Goal: Information Seeking & Learning: Learn about a topic

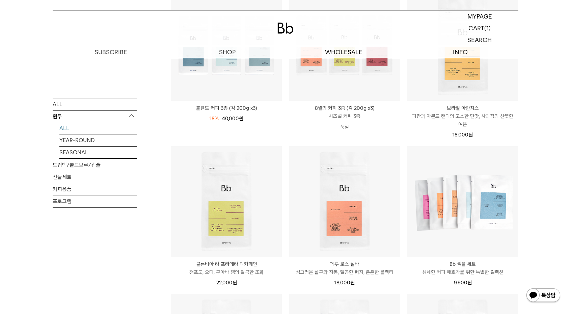
scroll to position [135, 0]
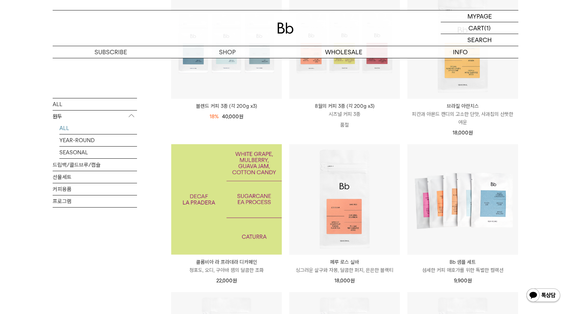
click at [189, 239] on img at bounding box center [226, 199] width 111 height 111
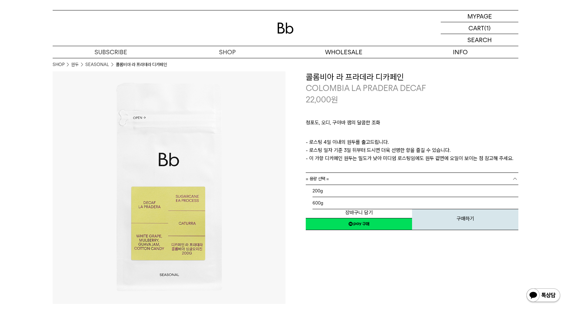
click at [374, 181] on link "= 용량 선택 =" at bounding box center [412, 179] width 213 height 12
click at [323, 205] on li "600g" at bounding box center [415, 203] width 206 height 12
click at [332, 191] on span "= 분쇄도 선택 =" at bounding box center [319, 191] width 27 height 12
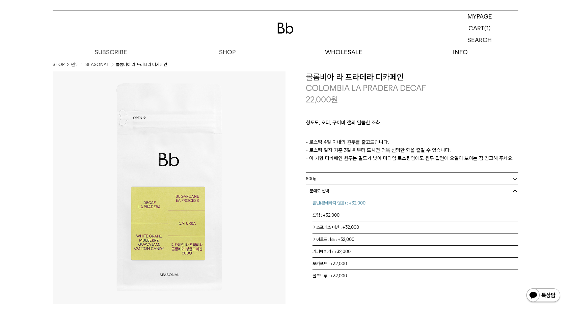
click at [343, 208] on li "홀빈(분쇄하지 않음) : +32,000" at bounding box center [415, 203] width 206 height 12
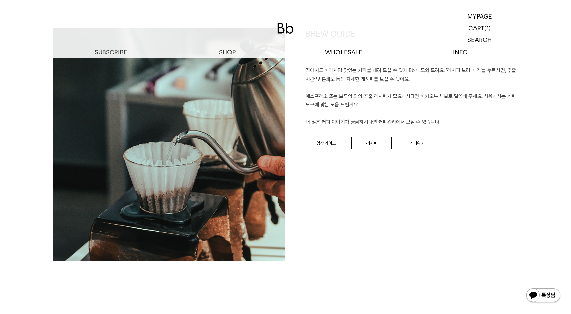
scroll to position [692, 0]
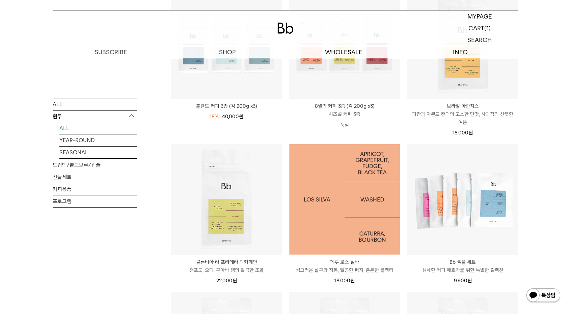
click at [302, 219] on img at bounding box center [344, 199] width 111 height 111
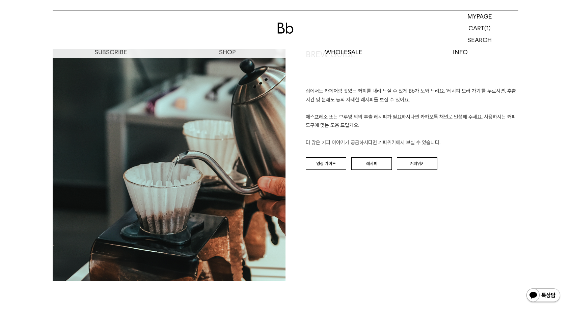
scroll to position [730, 0]
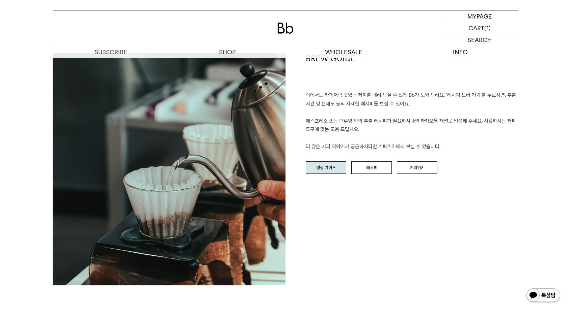
click at [328, 173] on link "영상 가이드" at bounding box center [326, 168] width 40 height 13
click at [370, 170] on link "레시피" at bounding box center [371, 168] width 40 height 13
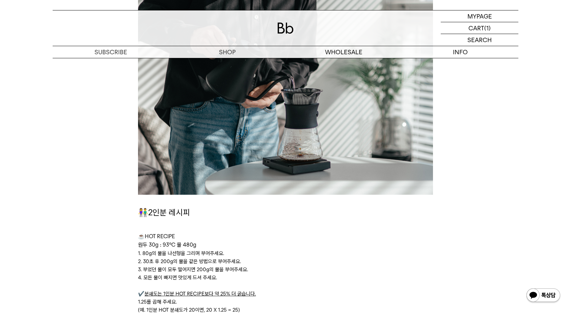
scroll to position [1513, 0]
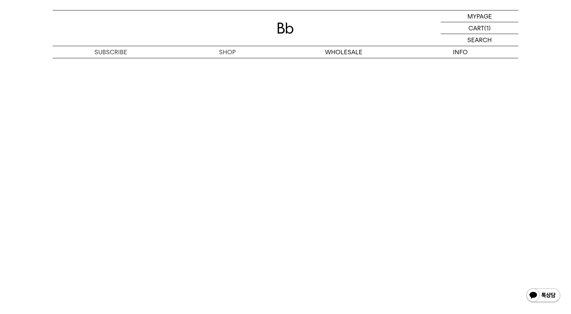
scroll to position [1652, 0]
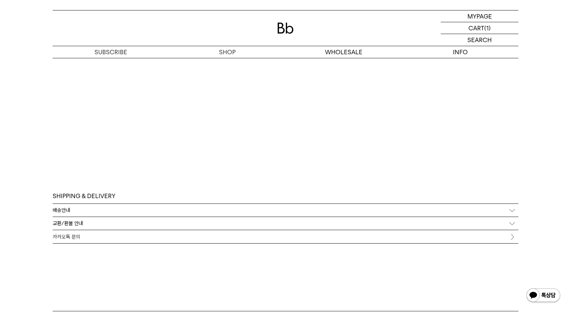
scroll to position [1674, 0]
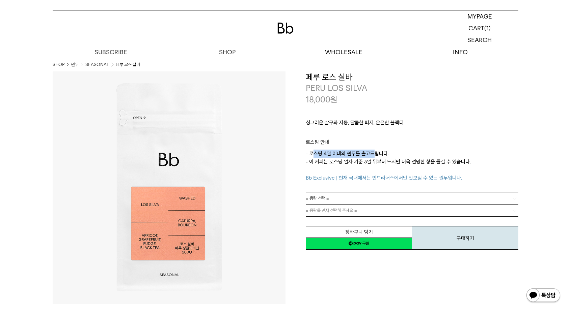
drag, startPoint x: 311, startPoint y: 155, endPoint x: 375, endPoint y: 151, distance: 64.2
click at [375, 151] on p "- 로스팅 4일 이내의 원두를 출고드립니다. - 이 커피는 로스팅 일자 기준 3일 뒤부터 드시면 더욱 선명한 향을 즐길 수 있습니다. Bb E…" at bounding box center [412, 166] width 213 height 32
drag, startPoint x: 330, startPoint y: 158, endPoint x: 421, endPoint y: 161, distance: 91.2
click at [421, 161] on p "- 로스팅 4일 이내의 원두를 출고드립니다. - 이 커피는 로스팅 일자 기준 3일 뒤부터 드시면 더욱 선명한 향을 즐길 수 있습니다. Bb E…" at bounding box center [412, 166] width 213 height 32
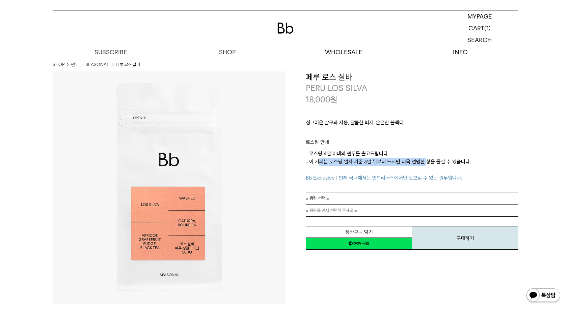
drag, startPoint x: 421, startPoint y: 161, endPoint x: 315, endPoint y: 160, distance: 106.0
click at [315, 160] on p "- 로스팅 4일 이내의 원두를 출고드립니다. - 이 커피는 로스팅 일자 기준 3일 뒤부터 드시면 더욱 선명한 향을 즐길 수 있습니다. Bb E…" at bounding box center [412, 166] width 213 height 32
drag, startPoint x: 310, startPoint y: 161, endPoint x: 420, endPoint y: 158, distance: 109.4
click at [420, 158] on p "- 로스팅 4일 이내의 원두를 출고드립니다. - 이 커피는 로스팅 일자 기준 3일 뒤부터 드시면 더욱 선명한 향을 즐길 수 있습니다. Bb E…" at bounding box center [412, 166] width 213 height 32
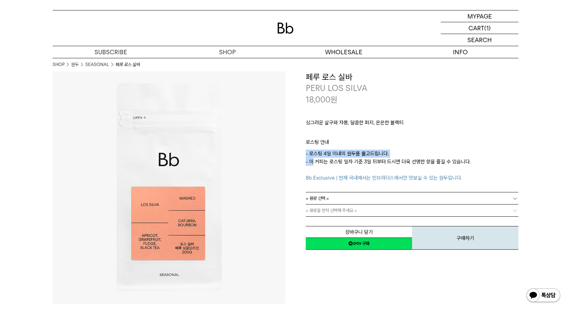
click at [420, 158] on p "- 로스팅 4일 이내의 원두를 출고드립니다. - 이 커피는 로스팅 일자 기준 3일 뒤부터 드시면 더욱 선명한 향을 즐길 수 있습니다. Bb E…" at bounding box center [412, 166] width 213 height 32
drag, startPoint x: 342, startPoint y: 177, endPoint x: 456, endPoint y: 176, distance: 113.7
click at [456, 176] on span "Bb Exclusive | 현재 국내에서는 빈브라더스에서만 맛보실 수 있는 원두입니다." at bounding box center [384, 178] width 156 height 6
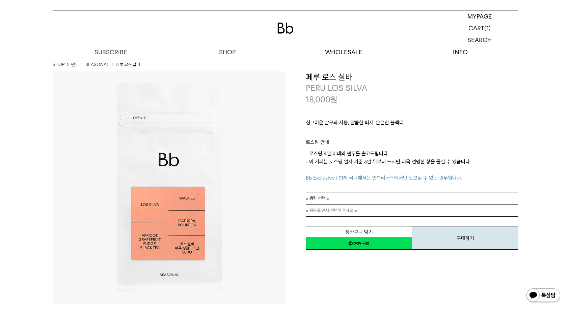
scroll to position [1652, 0]
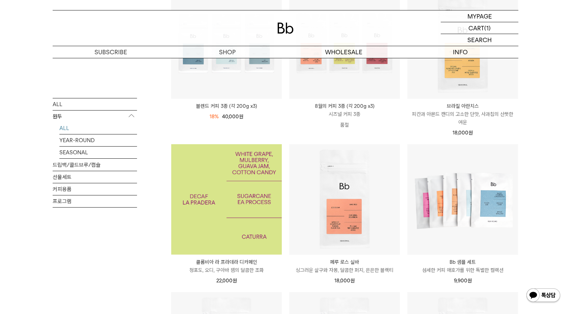
click at [199, 218] on img at bounding box center [226, 199] width 111 height 111
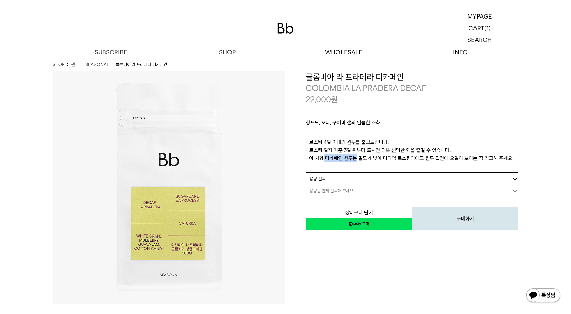
drag, startPoint x: 319, startPoint y: 156, endPoint x: 352, endPoint y: 161, distance: 32.9
click at [352, 161] on p "- 로스팅 4일 이내의 원두를 출고드립니다. - 로스팅 일자 기준 3일 뒤부터 드시면 더욱 선명한 향을 즐길 수 있습니다. - 이 가향 디카페…" at bounding box center [412, 150] width 213 height 24
drag, startPoint x: 360, startPoint y: 161, endPoint x: 458, endPoint y: 160, distance: 98.5
click at [458, 160] on p "- 로스팅 4일 이내의 원두를 출고드립니다. - 로스팅 일자 기준 3일 뒤부터 드시면 더욱 선명한 향을 즐길 수 있습니다. - 이 가향 디카페…" at bounding box center [412, 150] width 213 height 24
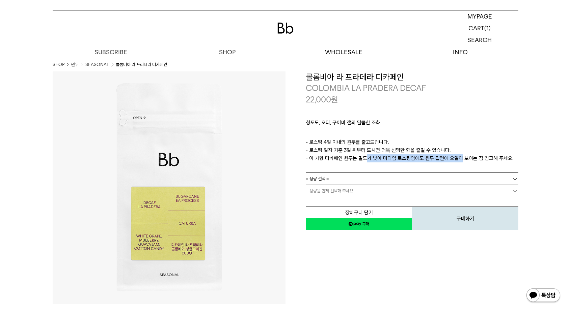
click at [458, 160] on p "- 로스팅 4일 이내의 원두를 출고드립니다. - 로스팅 일자 기준 3일 뒤부터 드시면 더욱 선명한 향을 즐길 수 있습니다. - 이 가향 디카페…" at bounding box center [412, 150] width 213 height 24
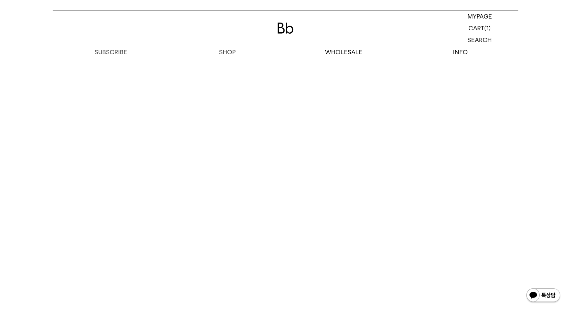
scroll to position [1761, 0]
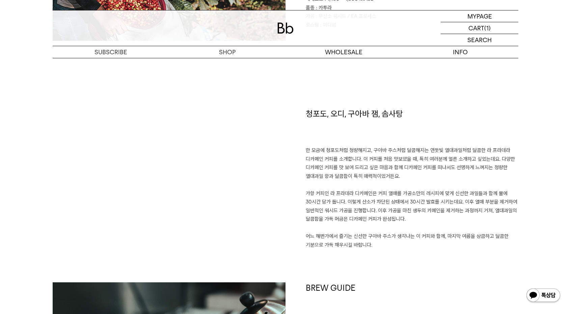
scroll to position [433, 0]
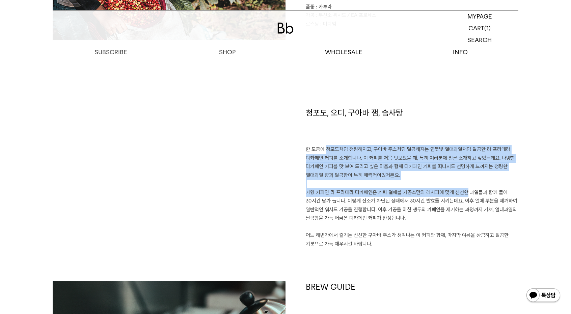
drag, startPoint x: 319, startPoint y: 150, endPoint x: 457, endPoint y: 189, distance: 143.5
click at [457, 189] on p "한 모금에 청포도처럼 청량해지고, 구아바 주스처럼 달콤해지는 연둣빛 열대과일처럼 달콤한 라 프라데라 디카페인 커피를 소개합니다. 이 커피를 처…" at bounding box center [412, 196] width 213 height 103
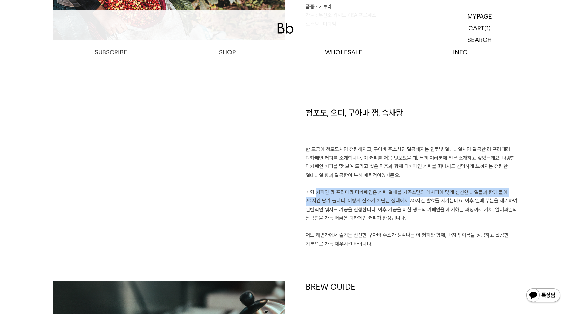
drag, startPoint x: 310, startPoint y: 191, endPoint x: 405, endPoint y: 198, distance: 95.4
click at [405, 198] on p "한 모금에 청포도처럼 청량해지고, 구아바 주스처럼 달콤해지는 연둣빛 열대과일처럼 달콤한 라 프라데라 디카페인 커피를 소개합니다. 이 커피를 처…" at bounding box center [412, 196] width 213 height 103
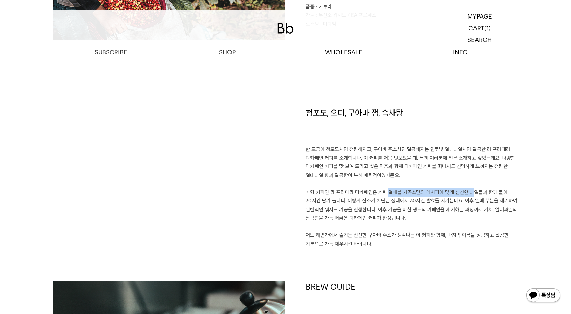
drag, startPoint x: 380, startPoint y: 195, endPoint x: 464, endPoint y: 197, distance: 84.4
click at [464, 197] on p "한 모금에 청포도처럼 청량해지고, 구아바 주스처럼 달콤해지는 연둣빛 열대과일처럼 달콤한 라 프라데라 디카페인 커피를 소개합니다. 이 커피를 처…" at bounding box center [412, 196] width 213 height 103
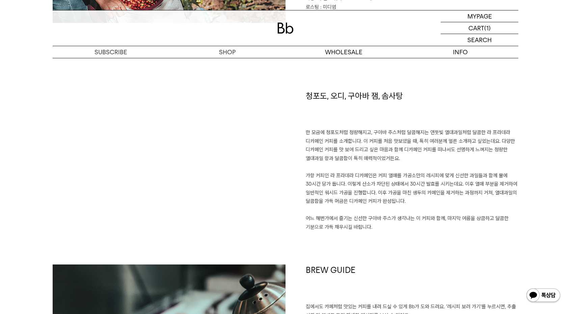
scroll to position [450, 0]
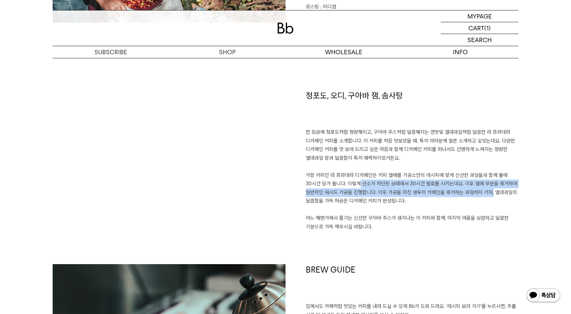
drag, startPoint x: 353, startPoint y: 183, endPoint x: 488, endPoint y: 190, distance: 135.2
click at [488, 190] on p "한 모금에 청포도처럼 청량해지고, 구아바 주스처럼 달콤해지는 연둣빛 열대과일처럼 달콤한 라 프라데라 디카페인 커피를 소개합니다. 이 커피를 처…" at bounding box center [412, 179] width 213 height 103
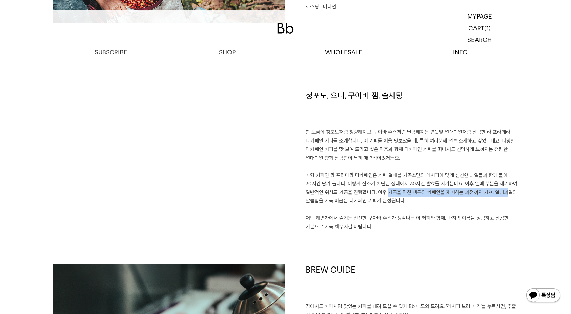
drag, startPoint x: 380, startPoint y: 191, endPoint x: 496, endPoint y: 193, distance: 116.1
click at [496, 193] on p "한 모금에 청포도처럼 청량해지고, 구아바 주스처럼 달콤해지는 연둣빛 열대과일처럼 달콤한 라 프라데라 디카페인 커피를 소개합니다. 이 커피를 처…" at bounding box center [412, 179] width 213 height 103
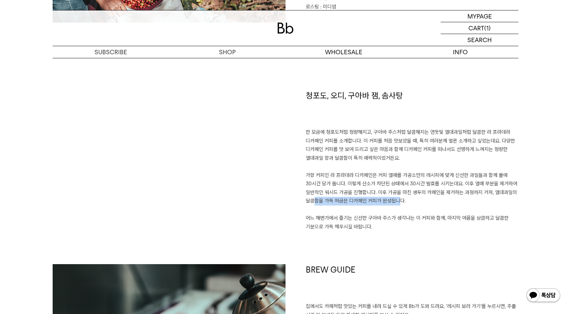
drag, startPoint x: 307, startPoint y: 199, endPoint x: 392, endPoint y: 202, distance: 85.1
click at [392, 202] on p "한 모금에 청포도처럼 청량해지고, 구아바 주스처럼 달콤해지는 연둣빛 열대과일처럼 달콤한 라 프라데라 디카페인 커피를 소개합니다. 이 커피를 처…" at bounding box center [412, 179] width 213 height 103
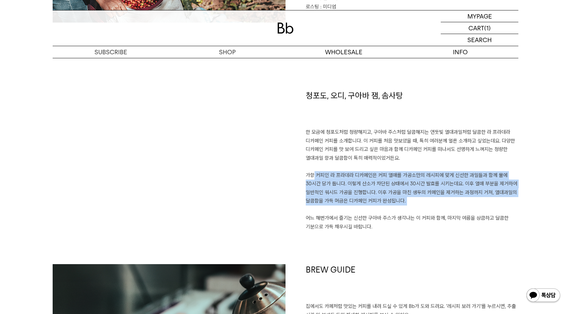
drag, startPoint x: 305, startPoint y: 174, endPoint x: 404, endPoint y: 207, distance: 103.9
click at [404, 207] on div "청포도, 오디, 구아바 잼, 솜사탕 한 모금에 청포도처럼 청량해지고, 구아바 주스처럼 달콤해지는 연둣빛 열대과일처럼 달콤한 라 프라데라 디카페…" at bounding box center [401, 177] width 233 height 174
